Goal: Information Seeking & Learning: Find specific fact

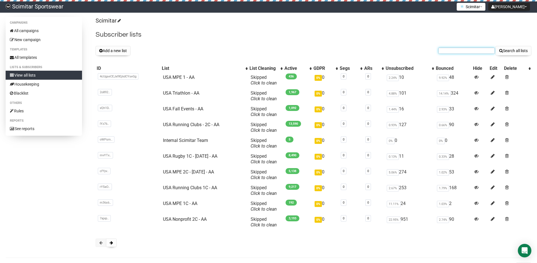
click at [467, 48] on input "text" at bounding box center [466, 51] width 56 height 6
paste input "[EMAIL_ADDRESS][DOMAIN_NAME]"
type input "[EMAIL_ADDRESS][DOMAIN_NAME]"
click at [496, 46] on button "Search all lists" at bounding box center [514, 51] width 36 height 10
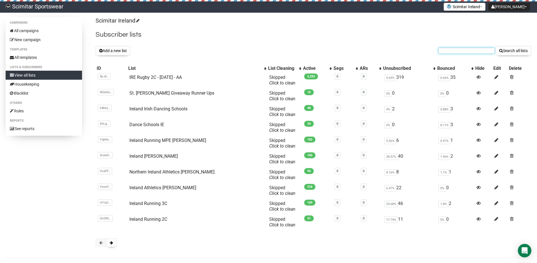
click at [462, 51] on input "text" at bounding box center [466, 51] width 56 height 6
paste input "jeremy@oakwoodcars.com"
type input "jeremy@oakwoodcars.com"
click at [496, 46] on button "Search all lists" at bounding box center [514, 51] width 36 height 10
